Goal: Task Accomplishment & Management: Use online tool/utility

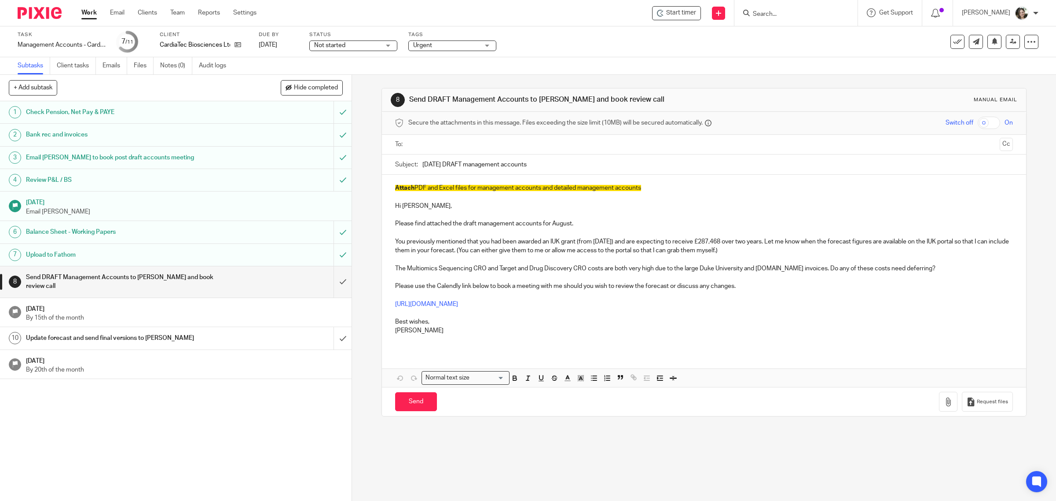
click at [927, 269] on p "The Multiomics Sequencing CRO and Target and Drug Discovery CRO costs are both …" at bounding box center [704, 268] width 618 height 9
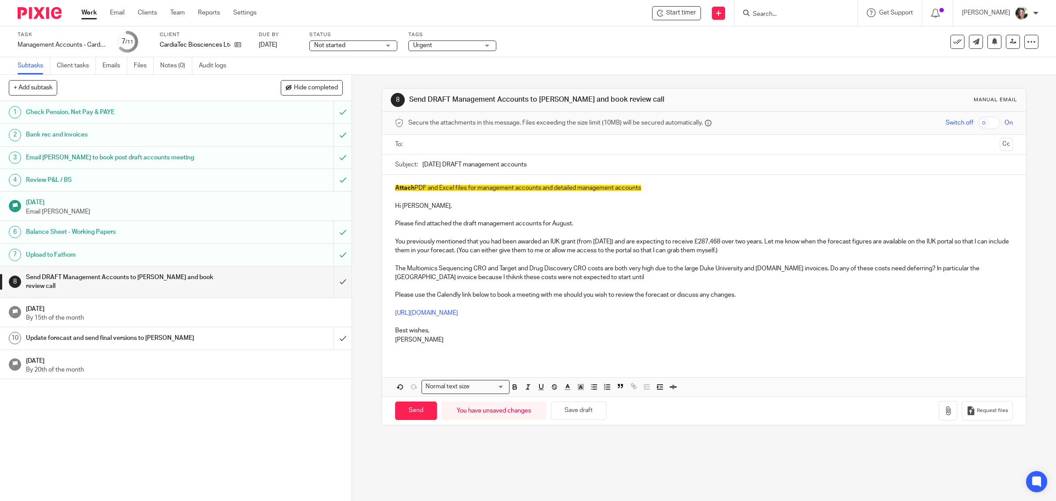
click at [624, 279] on p "The Multiomics Sequencing CRO and Target and Drug Discovery CRO costs are both …" at bounding box center [704, 273] width 618 height 18
click at [479, 279] on p "The Multiomics Sequencing CRO and Target and Drug Discovery CRO costs are both …" at bounding box center [704, 273] width 618 height 18
click at [516, 279] on p "The Multiomics Sequencing CRO and Target and Drug Discovery CRO costs are both …" at bounding box center [704, 273] width 618 height 18
drag, startPoint x: 405, startPoint y: 267, endPoint x: 483, endPoint y: 269, distance: 77.9
click at [483, 269] on p "The Multiomics Sequencing CRO and Target and Drug Discovery CRO costs are both …" at bounding box center [704, 273] width 618 height 18
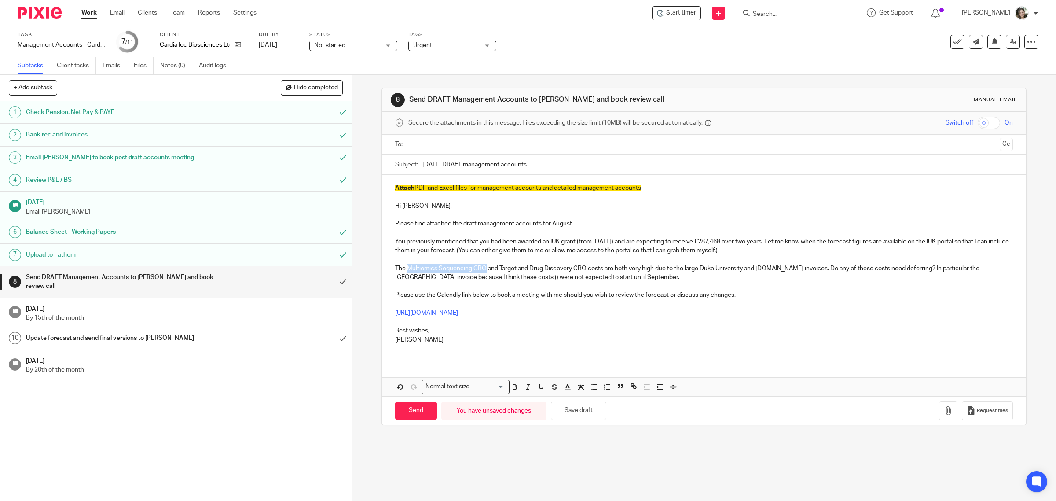
copy p "Multiomics Sequencing CRO"
click at [520, 278] on p "The Multiomics Sequencing CRO and Target and Drug Discovery CRO costs are both …" at bounding box center [704, 273] width 618 height 18
click at [744, 279] on p "The Multiomics Sequencing CRO and Target and Drug Discovery CRO costs are both …" at bounding box center [704, 273] width 618 height 18
click at [831, 268] on p "The Multiomics Sequencing CRO and Target and Drug Discovery CRO costs are both …" at bounding box center [704, 273] width 618 height 18
drag, startPoint x: 830, startPoint y: 268, endPoint x: 960, endPoint y: 271, distance: 129.9
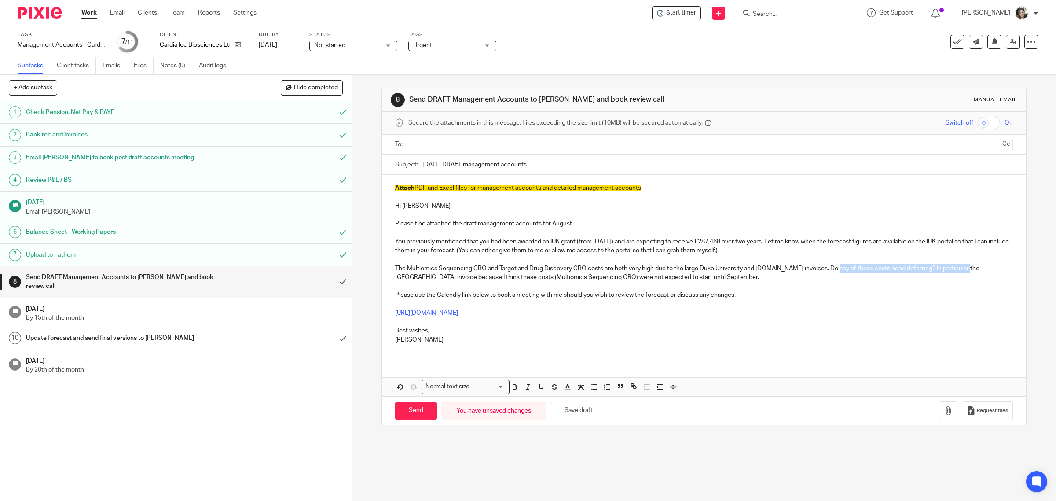
click at [960, 271] on p "The Multiomics Sequencing CRO and Target and Drug Discovery CRO costs are both …" at bounding box center [704, 273] width 618 height 18
click at [909, 269] on p "The Multiomics Sequencing CRO and Target and Drug Discovery CRO costs are both …" at bounding box center [704, 273] width 618 height 18
click at [958, 269] on p "The Multiomics Sequencing CRO and Target and Drug Discovery CRO costs are both …" at bounding box center [704, 273] width 618 height 18
click at [617, 277] on p "The Multiomics Sequencing CRO and Target and Drug Discovery CRO costs are both …" at bounding box center [704, 273] width 618 height 18
click at [953, 270] on p "The Multiomics Sequencing CRO and Target and Drug Discovery CRO costs are both …" at bounding box center [704, 273] width 618 height 18
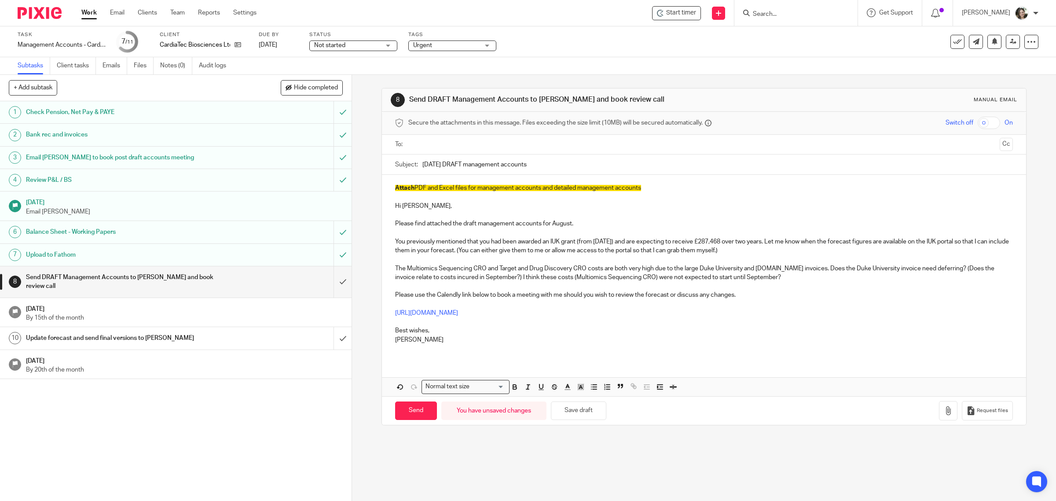
drag, startPoint x: 463, startPoint y: 285, endPoint x: 454, endPoint y: 279, distance: 10.7
click at [781, 278] on p "The Multiomics Sequencing CRO and Target and Drug Discovery CRO costs are both …" at bounding box center [704, 273] width 618 height 18
click at [944, 407] on icon "button" at bounding box center [948, 410] width 9 height 9
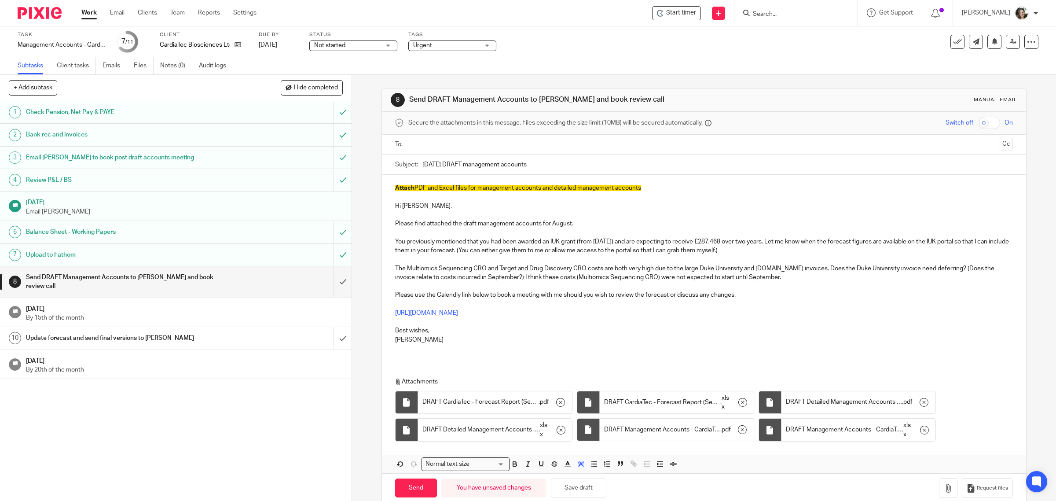
click at [652, 187] on p "Attach PDF and Excel files for management accounts and detailed management acco…" at bounding box center [704, 188] width 618 height 9
drag, startPoint x: 652, startPoint y: 187, endPoint x: 381, endPoint y: 187, distance: 271.5
click at [382, 187] on div "Attach PDF and Excel files for management accounts and detailed management acco…" at bounding box center [704, 267] width 645 height 185
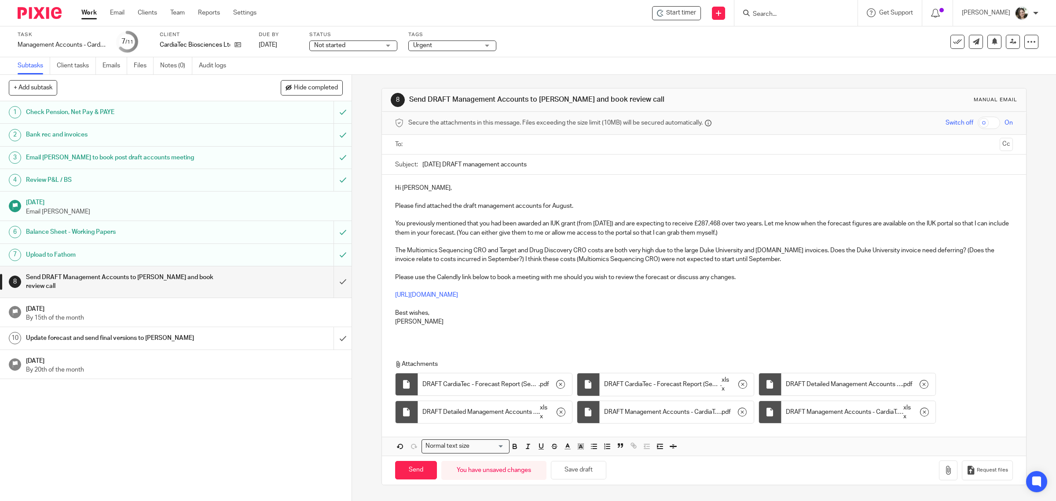
click at [582, 205] on p "Please find attached the draft management accounts for August." at bounding box center [704, 206] width 618 height 9
click at [414, 339] on div "Hi Thelma, Please find attached the draft management accounts for August. You p…" at bounding box center [704, 258] width 645 height 167
click at [428, 147] on input "text" at bounding box center [704, 145] width 585 height 10
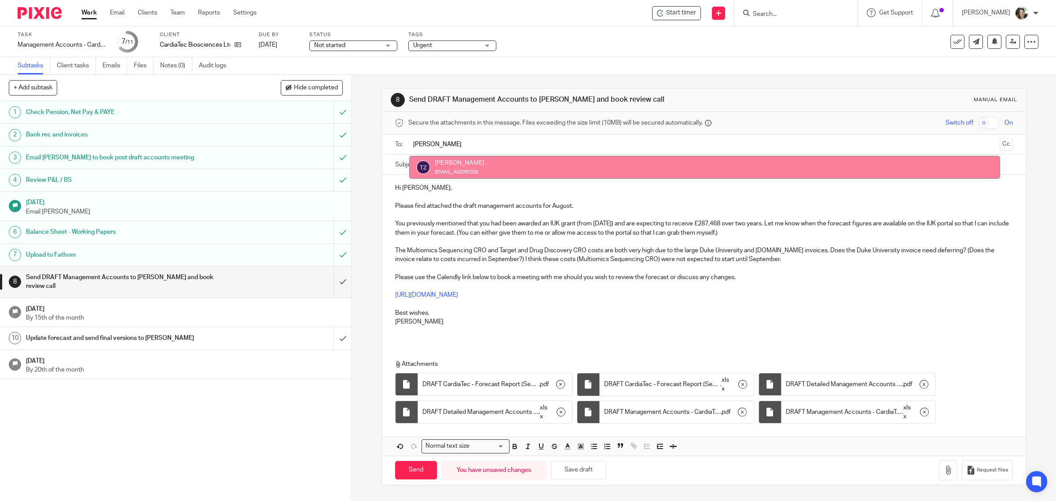
type input "Thelma"
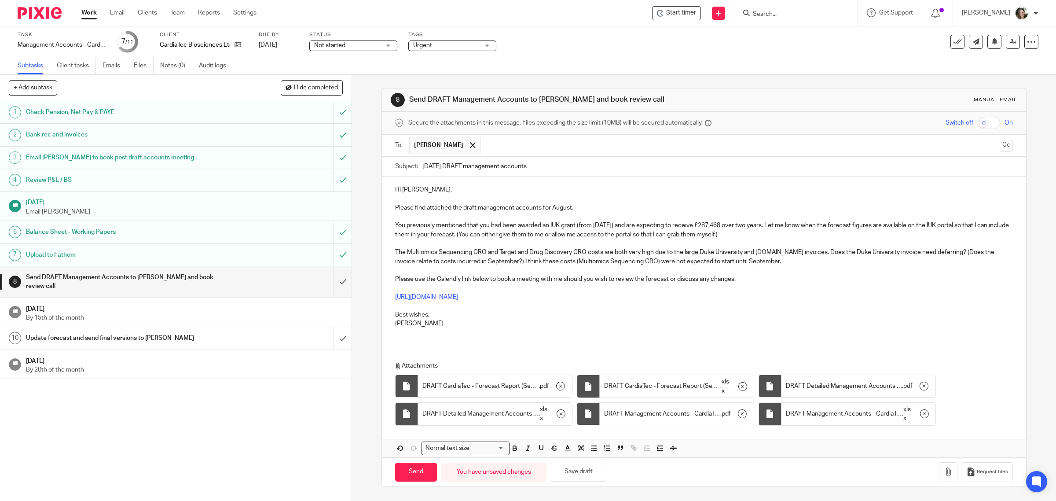
click at [560, 195] on p at bounding box center [704, 199] width 618 height 9
click at [397, 341] on div "Hi Thelma, Please find attached the draft management accounts for August. You p…" at bounding box center [704, 259] width 645 height 167
click at [397, 342] on div "Hi Thelma, Please find attached the draft management accounts for August. You p…" at bounding box center [704, 259] width 645 height 167
click at [571, 474] on button "Save draft" at bounding box center [578, 472] width 55 height 19
click at [408, 476] on input "Send" at bounding box center [416, 472] width 42 height 19
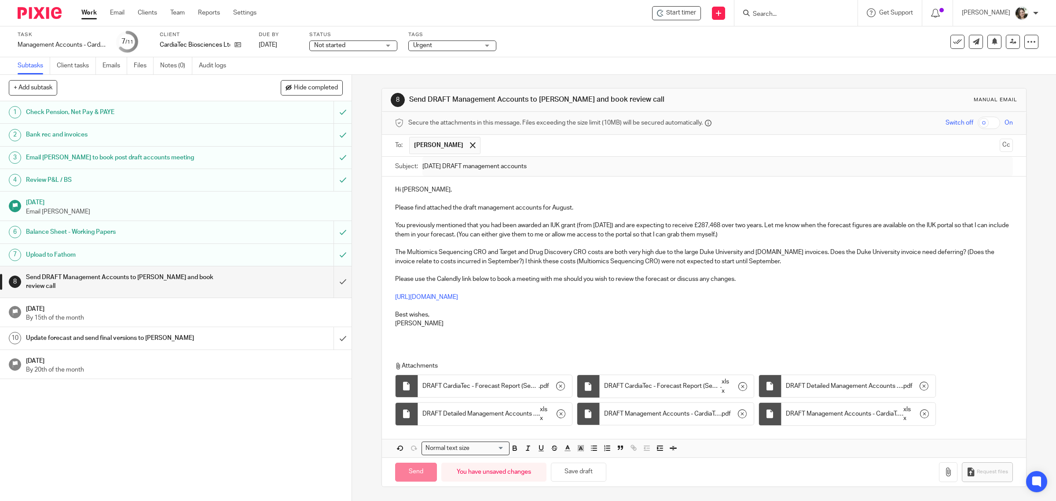
click at [371, 43] on span "Not started" at bounding box center [347, 45] width 66 height 9
type input "Sent"
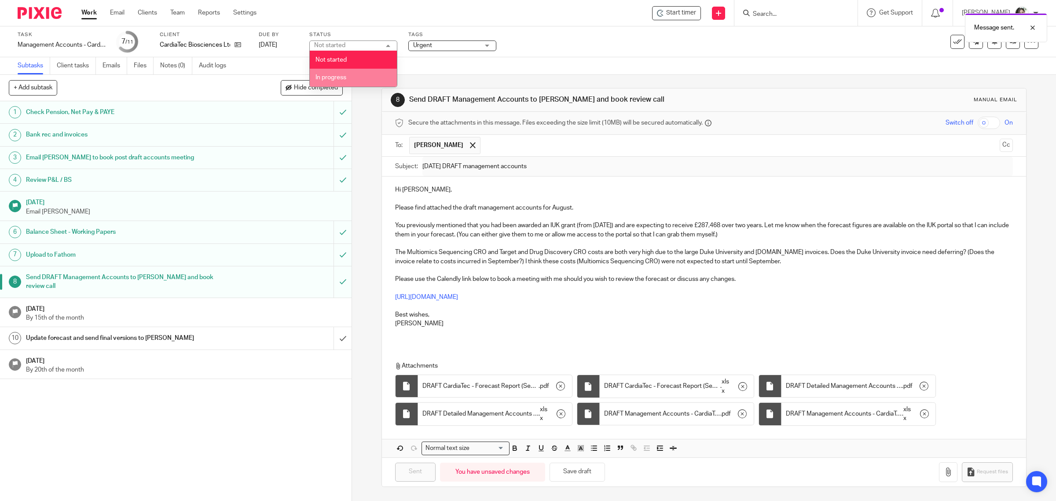
click at [339, 74] on span "In progress" at bounding box center [331, 77] width 31 height 6
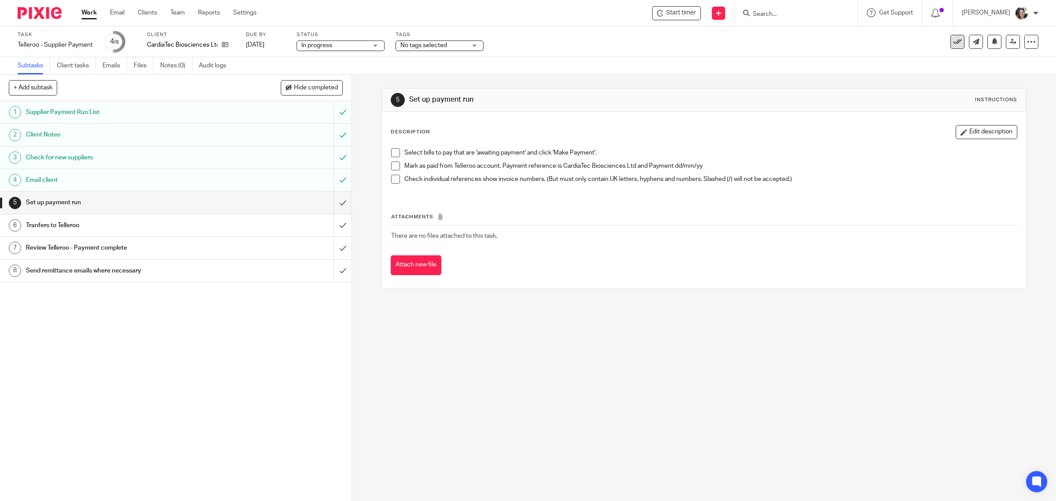
click at [953, 45] on icon at bounding box center [957, 41] width 9 height 9
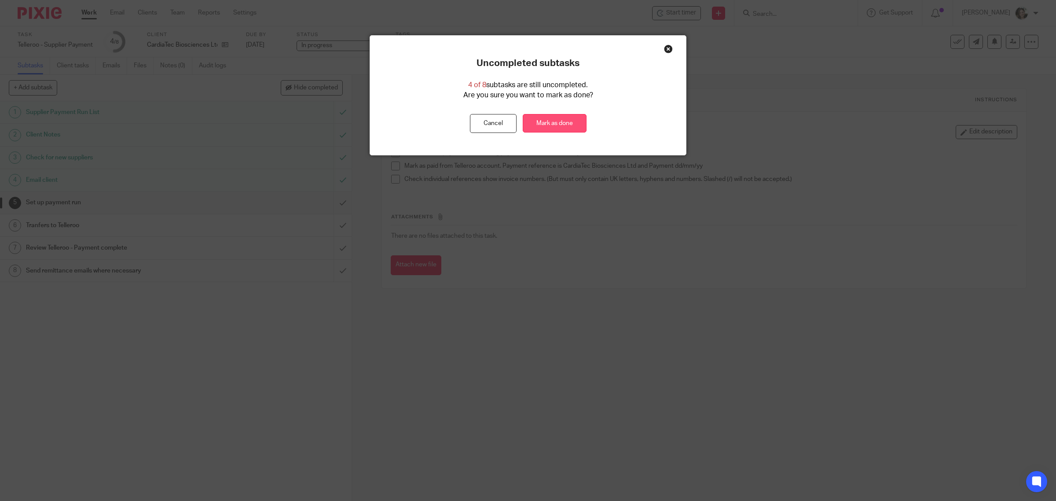
click at [562, 121] on link "Mark as done" at bounding box center [555, 123] width 64 height 19
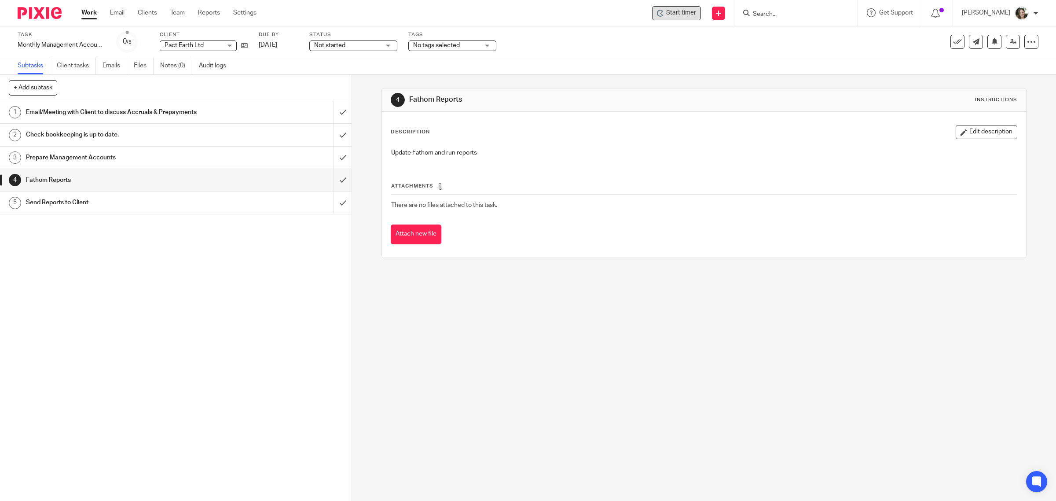
click at [687, 17] on span "Start timer" at bounding box center [681, 12] width 30 height 9
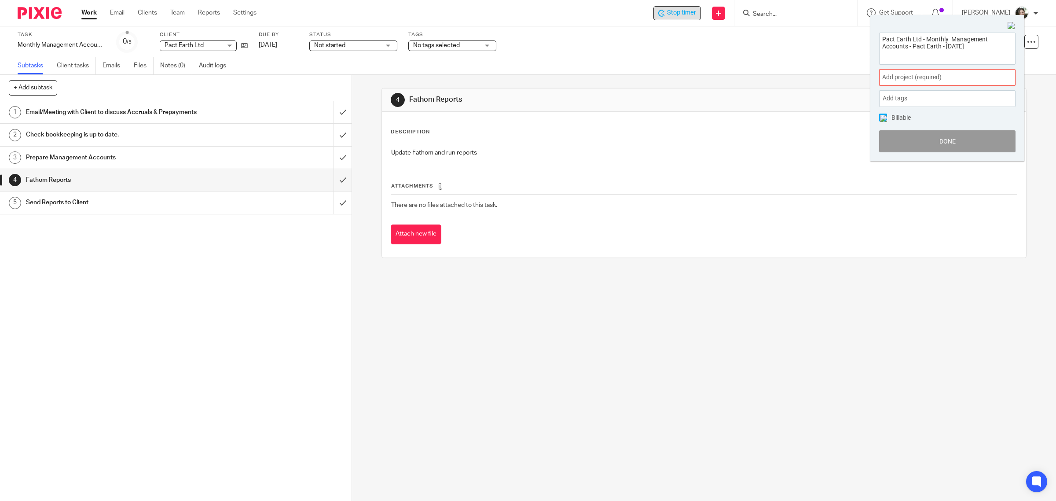
click at [908, 74] on span "Add project (required) :" at bounding box center [937, 77] width 111 height 9
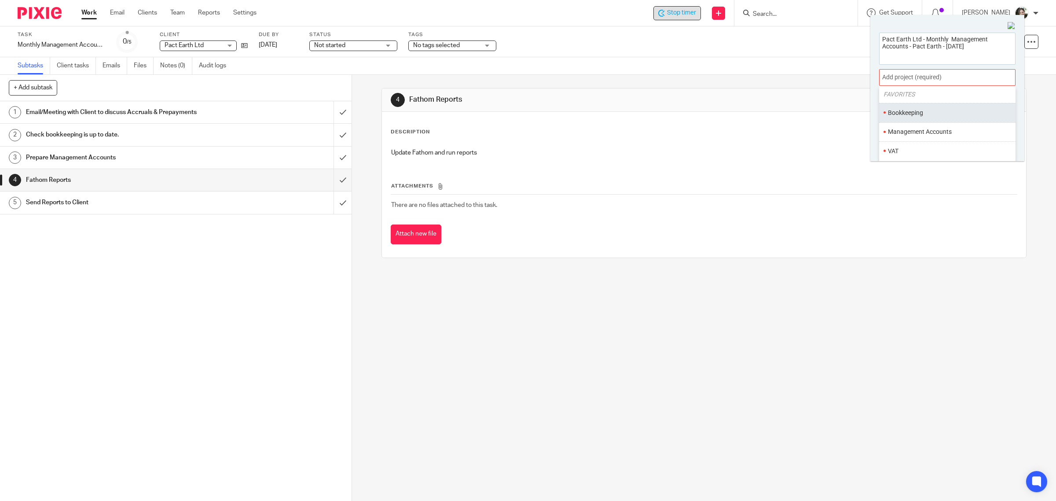
scroll to position [55, 0]
click at [916, 110] on li "Management Accounts" at bounding box center [945, 106] width 115 height 9
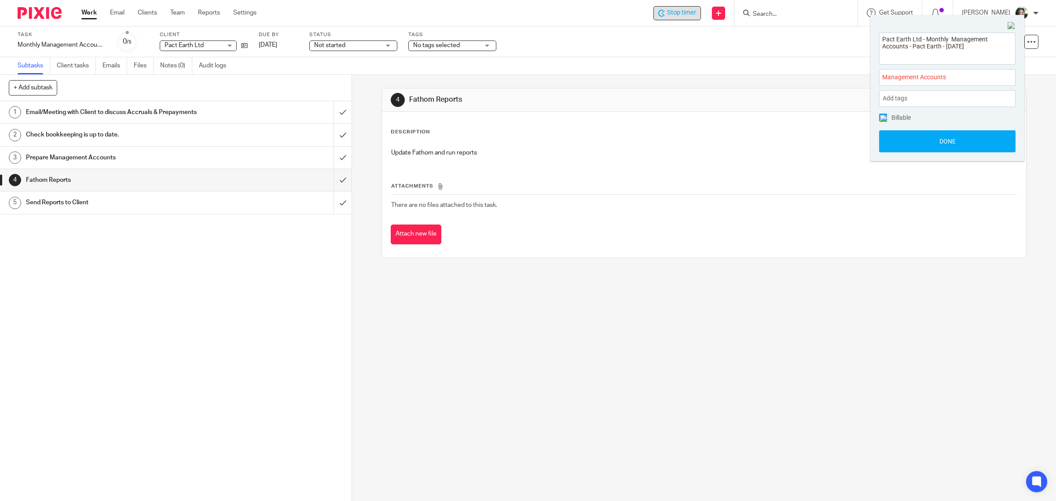
click at [882, 115] on img at bounding box center [883, 118] width 7 height 7
click at [948, 142] on button "Done" at bounding box center [947, 141] width 136 height 22
